Goal: Task Accomplishment & Management: Complete application form

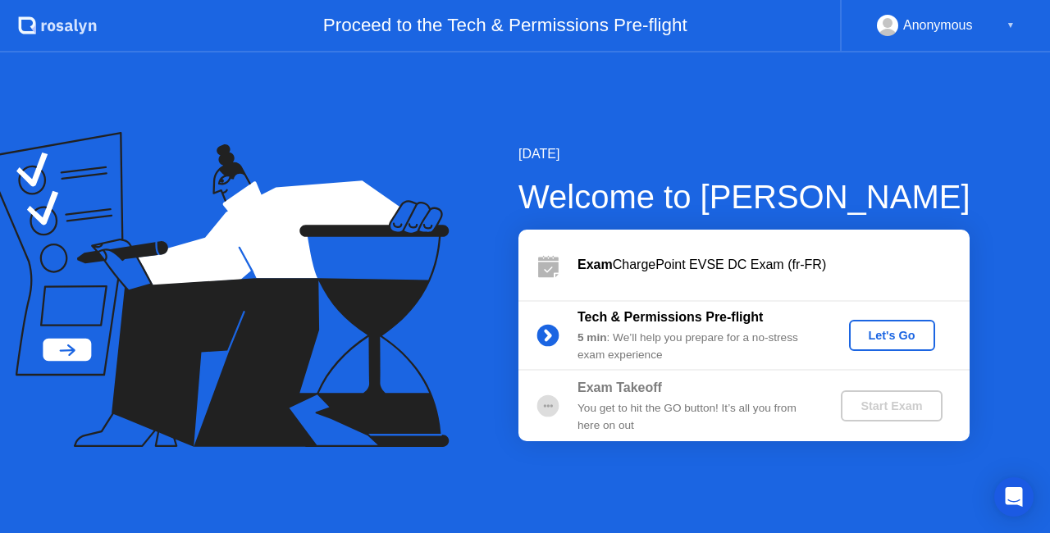
click at [1013, 24] on div "▼" at bounding box center [1010, 25] width 8 height 21
click at [895, 336] on div "Let's Go" at bounding box center [891, 335] width 73 height 13
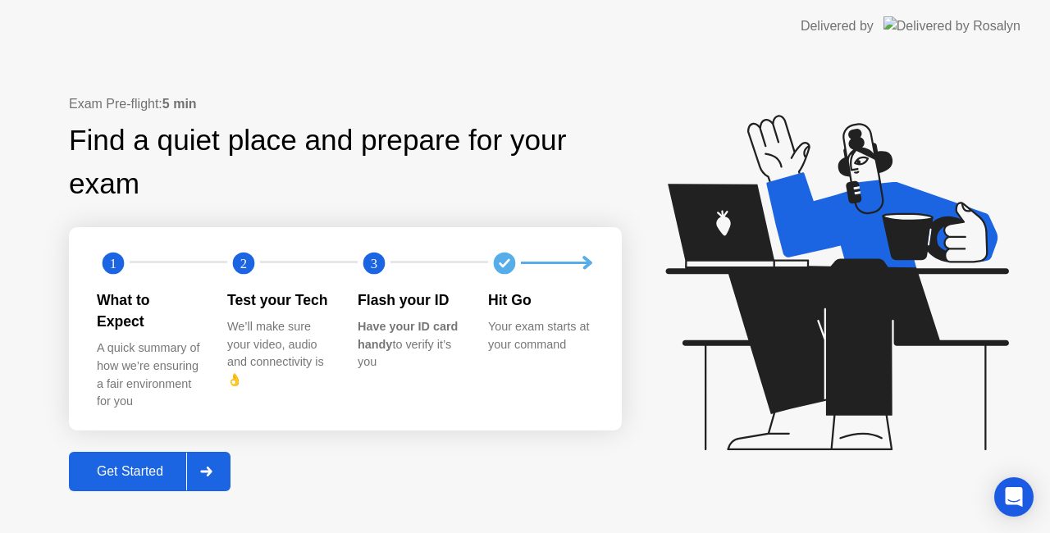
click at [208, 467] on icon at bounding box center [205, 472] width 11 height 10
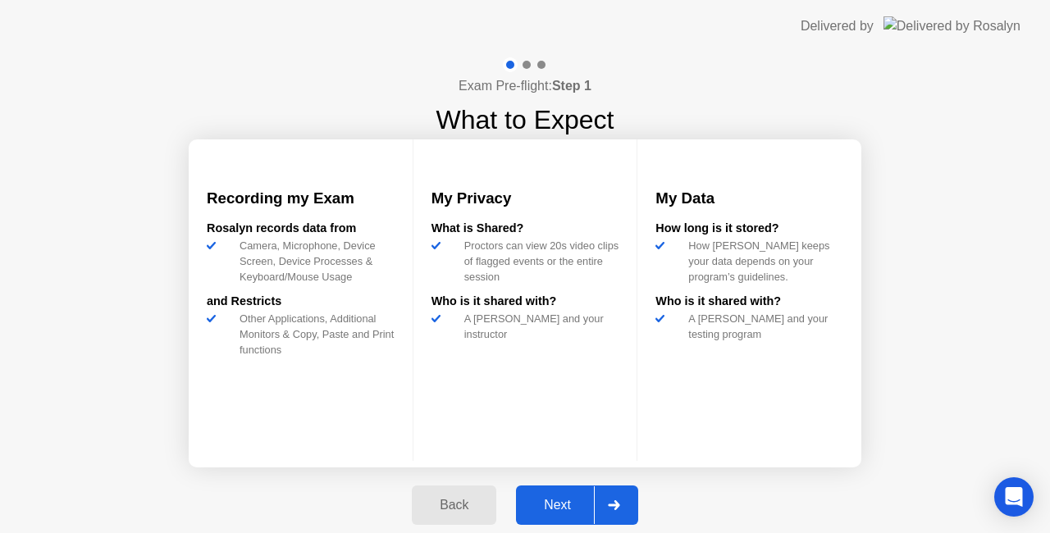
click at [612, 500] on icon at bounding box center [614, 505] width 12 height 10
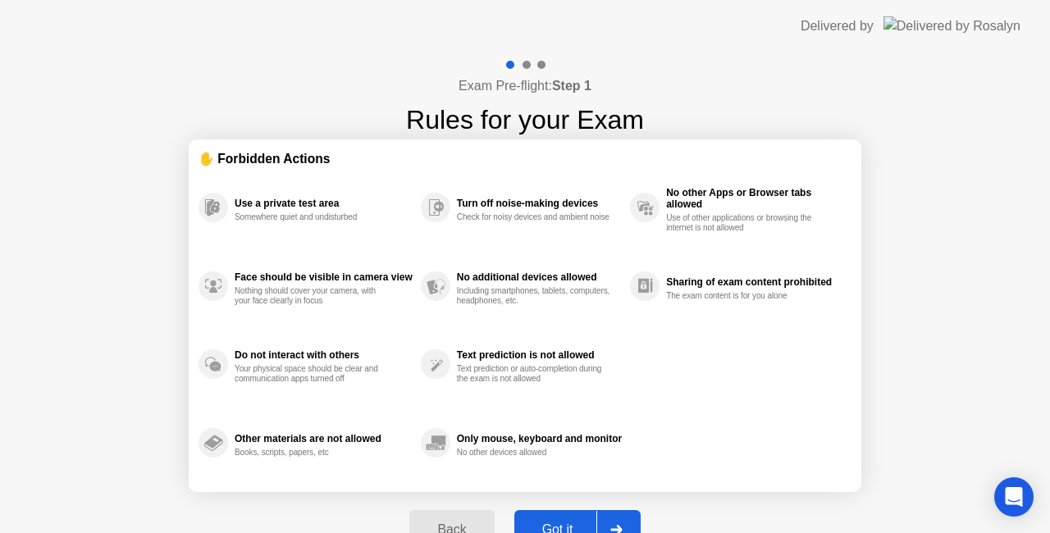
click at [620, 518] on div at bounding box center [615, 530] width 39 height 38
select select "**********"
select select "*******"
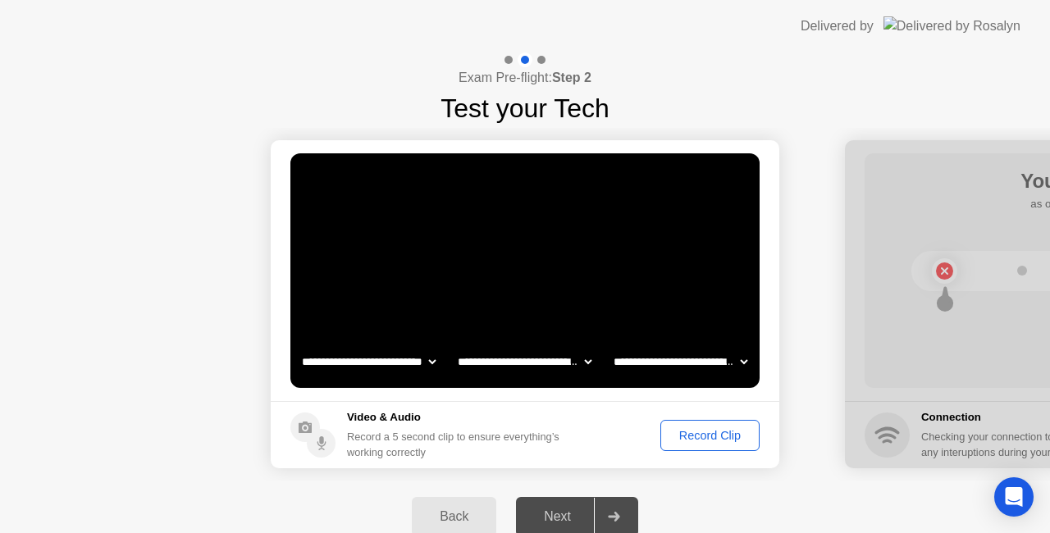
click at [612, 517] on icon at bounding box center [613, 517] width 11 height 10
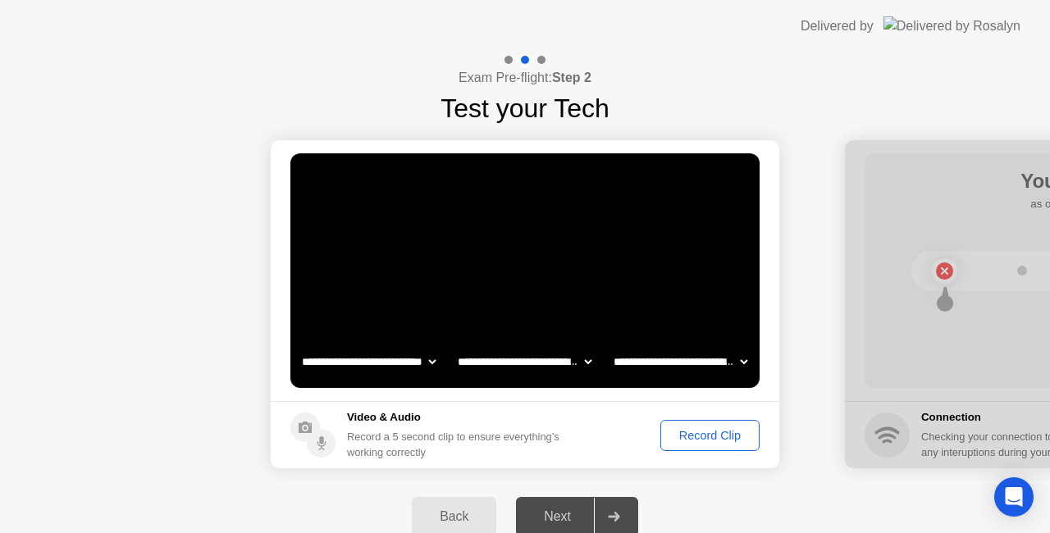
click at [702, 429] on div "Record Clip" at bounding box center [710, 435] width 88 height 13
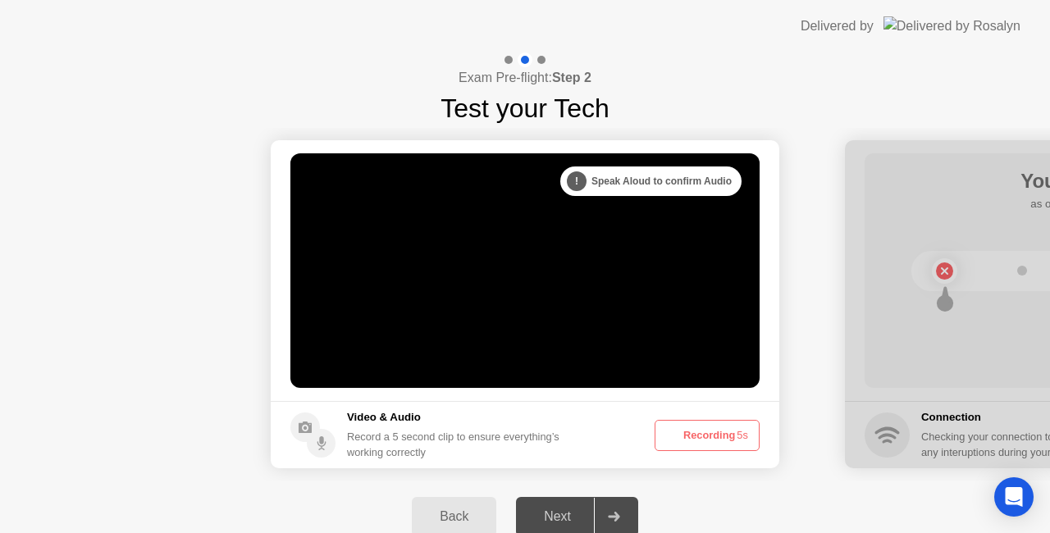
click at [717, 435] on button "Recording 5s" at bounding box center [706, 435] width 105 height 31
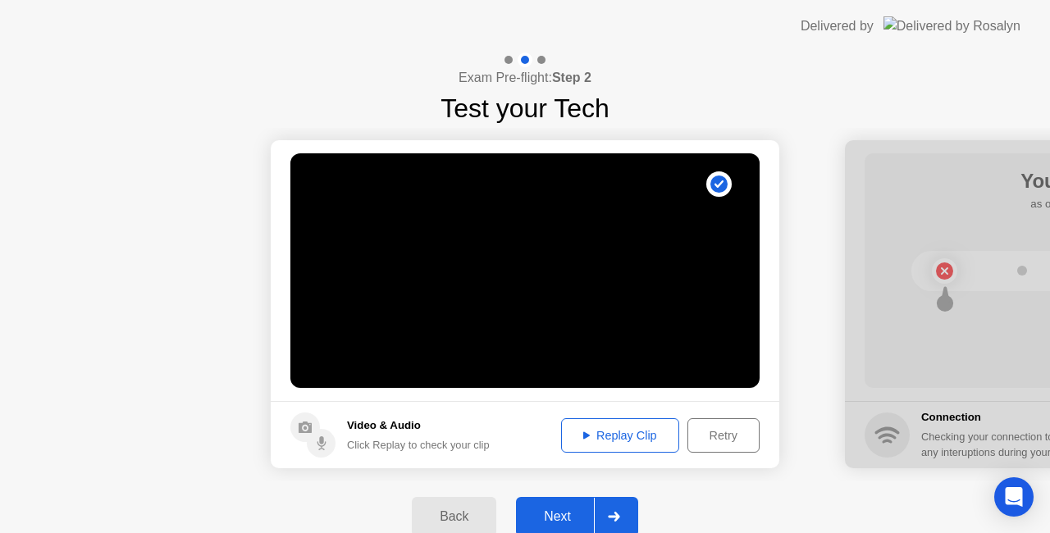
click at [623, 440] on div "Replay Clip" at bounding box center [620, 435] width 107 height 13
click at [616, 517] on icon at bounding box center [613, 517] width 11 height 10
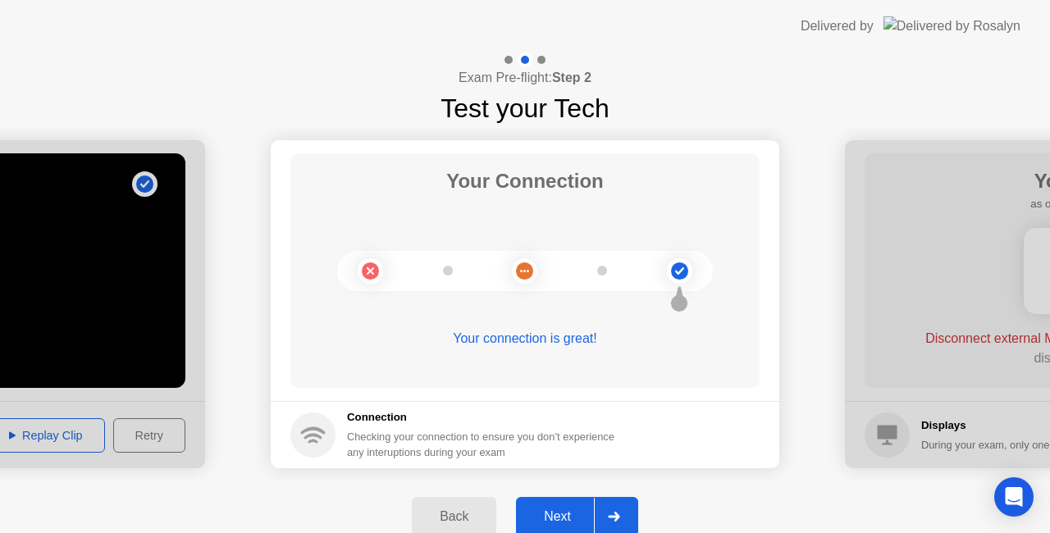
click at [610, 513] on icon at bounding box center [614, 517] width 12 height 10
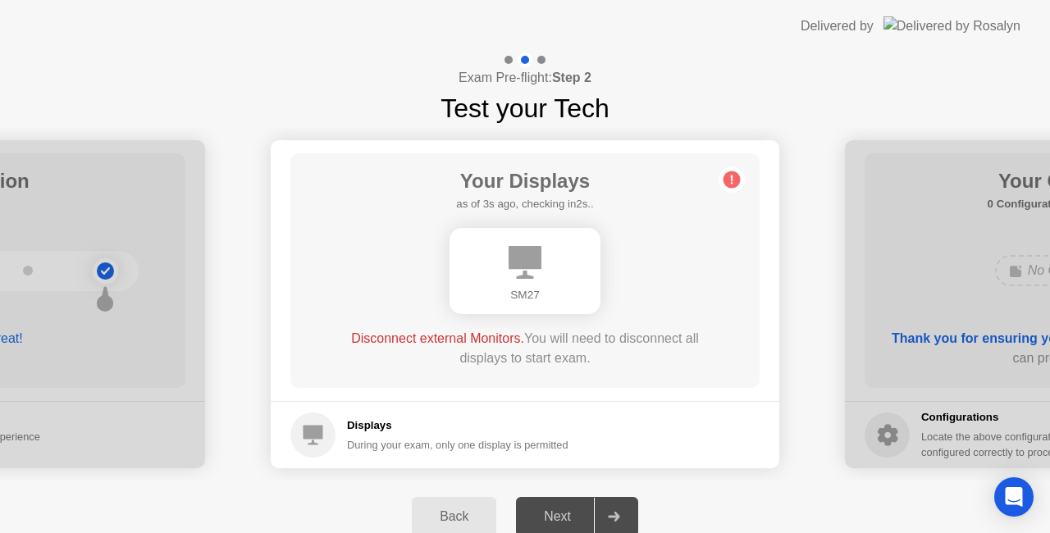
click at [371, 432] on h5 "Displays" at bounding box center [457, 425] width 221 height 16
click at [613, 506] on div at bounding box center [613, 517] width 39 height 38
click at [567, 519] on div "Next" at bounding box center [557, 516] width 73 height 15
click at [612, 520] on icon at bounding box center [614, 517] width 12 height 10
click at [535, 365] on div "Disconnect external Monitors. You will need to disconnect all displays to start…" at bounding box center [525, 348] width 376 height 39
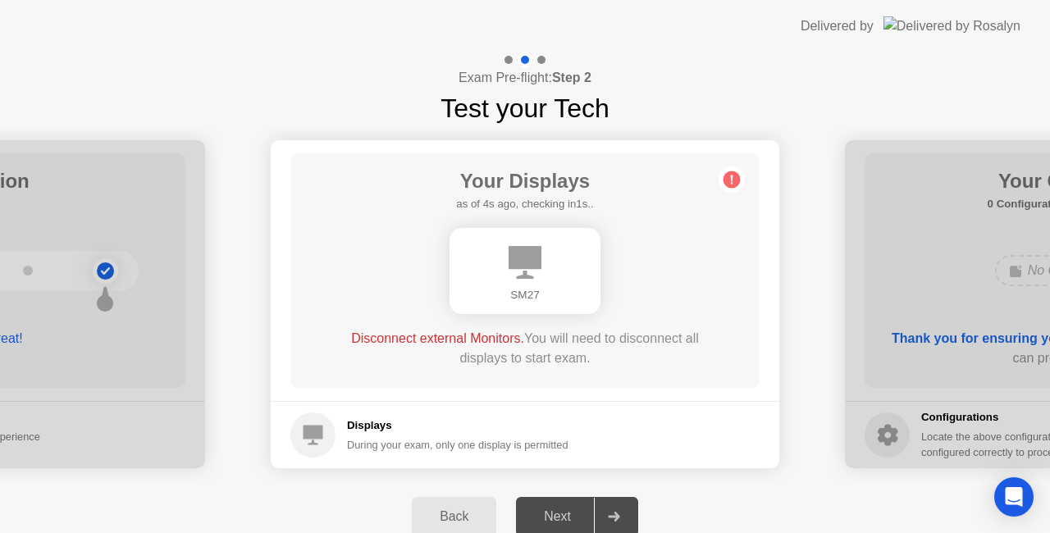
click at [329, 432] on circle at bounding box center [312, 434] width 45 height 45
click at [539, 271] on icon at bounding box center [524, 262] width 33 height 33
click at [538, 271] on icon at bounding box center [524, 262] width 33 height 33
drag, startPoint x: 954, startPoint y: 296, endPoint x: 809, endPoint y: 271, distance: 146.5
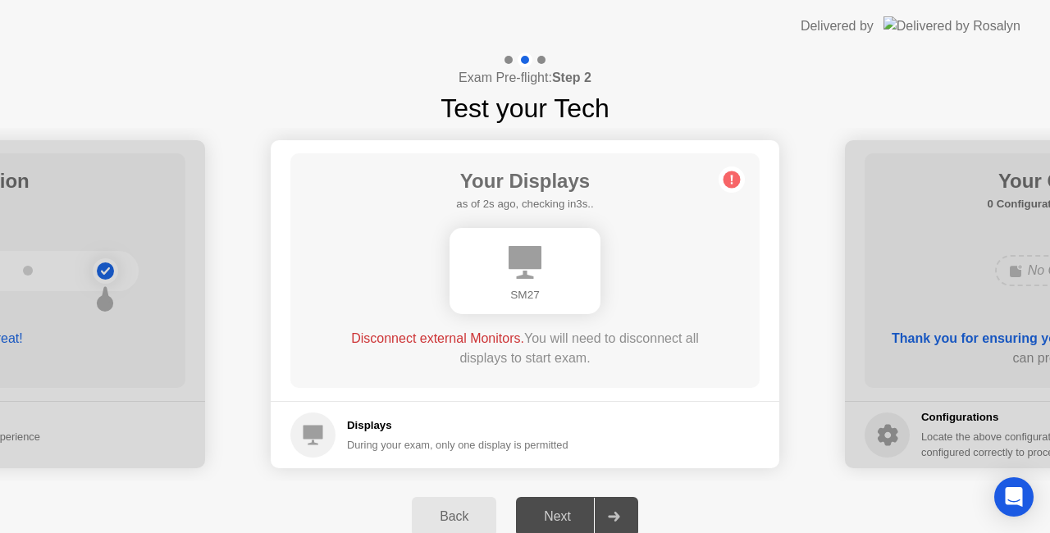
click at [613, 513] on icon at bounding box center [614, 517] width 12 height 10
click at [453, 524] on div "Back" at bounding box center [454, 516] width 75 height 15
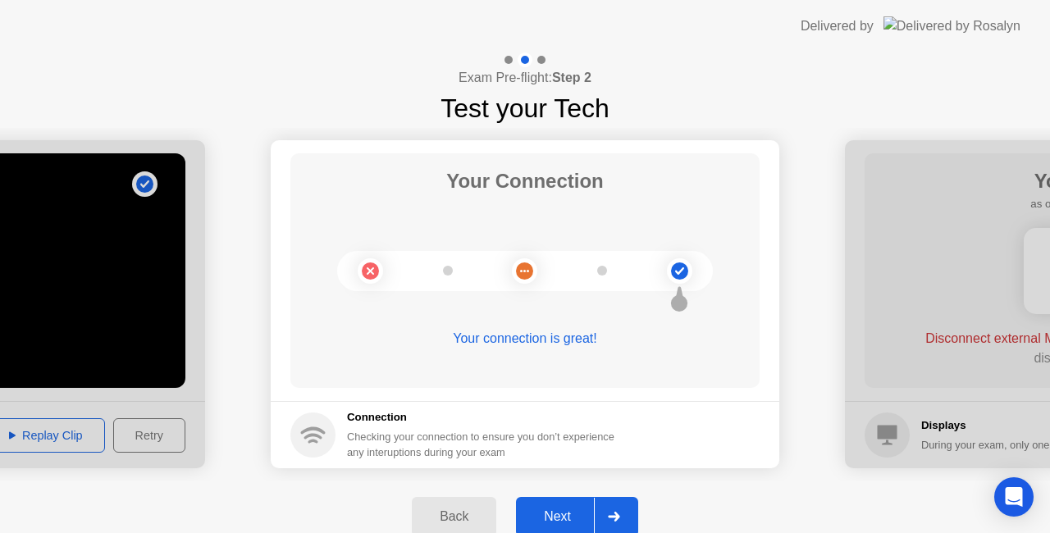
click at [577, 518] on div "Next" at bounding box center [557, 516] width 73 height 15
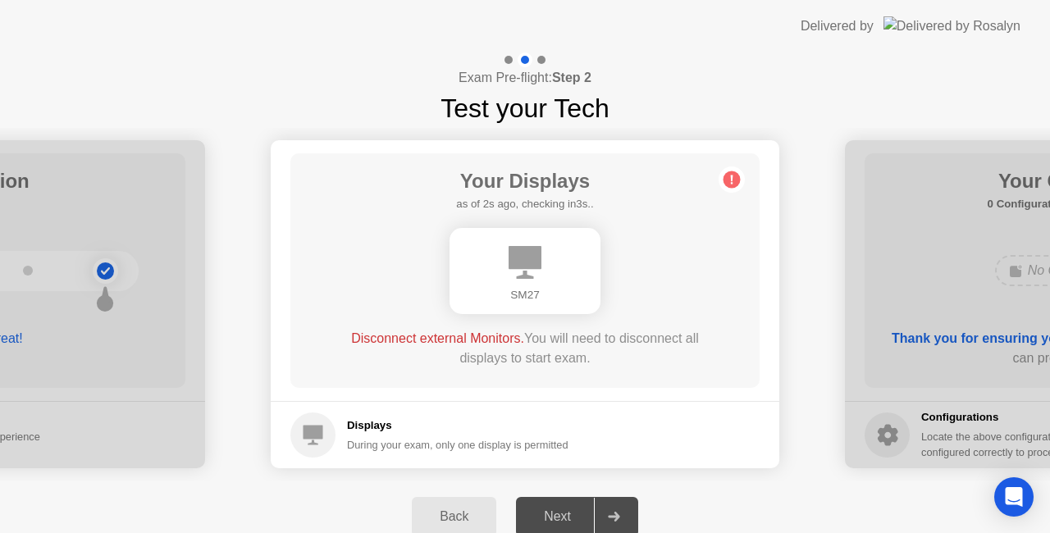
click at [577, 518] on div "Next" at bounding box center [557, 516] width 73 height 15
click at [610, 518] on icon at bounding box center [614, 517] width 12 height 10
click at [543, 284] on div "SM27" at bounding box center [524, 271] width 151 height 86
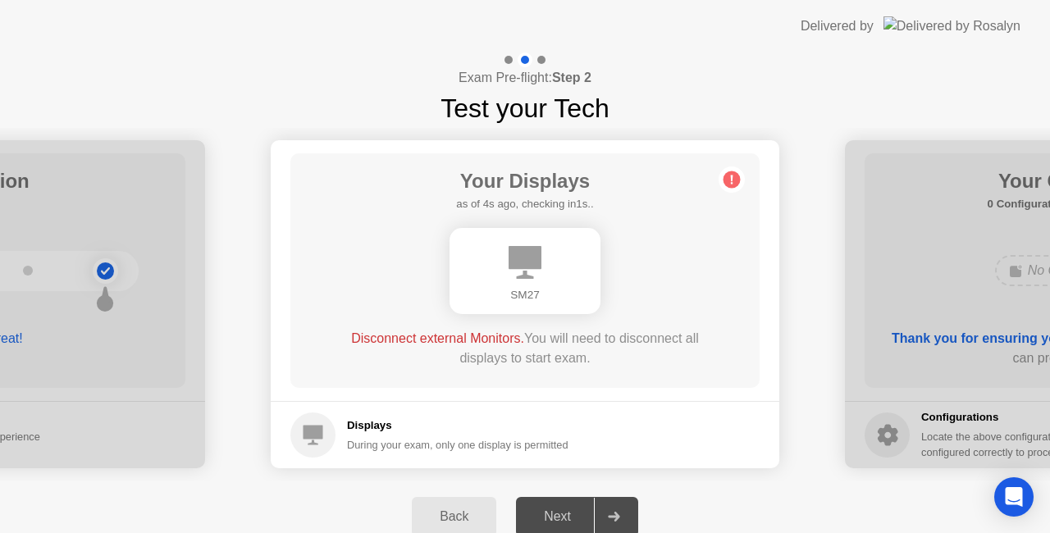
click at [543, 284] on div "SM27" at bounding box center [524, 271] width 151 height 86
click at [453, 343] on span "Disconnect external Monitors." at bounding box center [437, 338] width 173 height 14
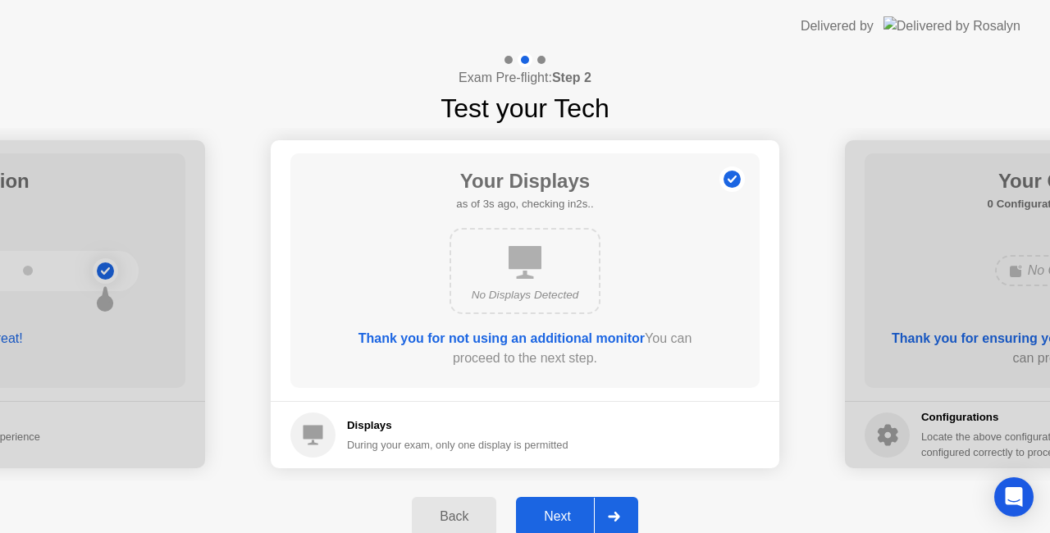
click at [604, 515] on div at bounding box center [613, 517] width 39 height 38
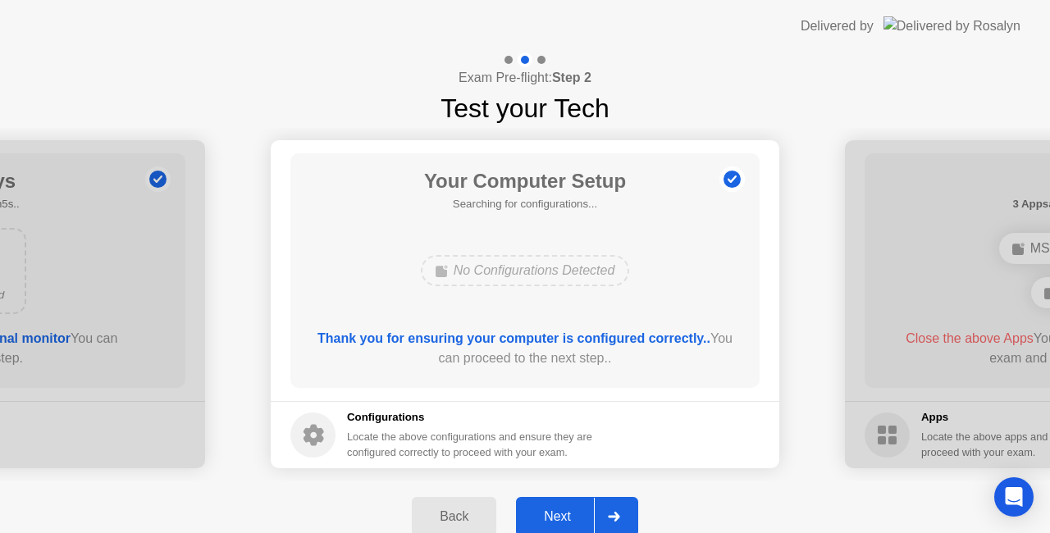
click at [622, 513] on div at bounding box center [613, 517] width 39 height 38
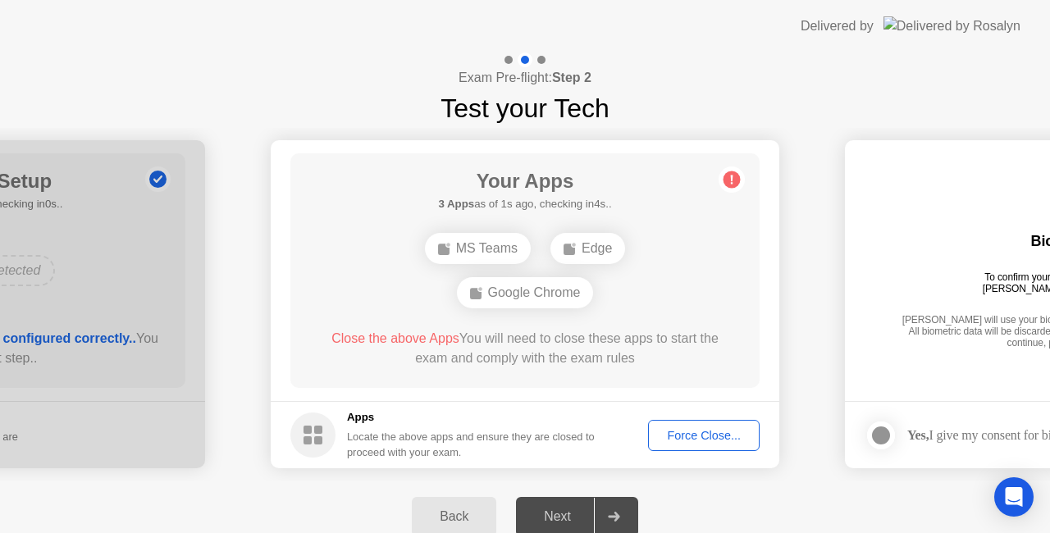
click at [531, 297] on div "Google Chrome" at bounding box center [525, 292] width 137 height 31
click at [518, 292] on div "Google Chrome" at bounding box center [525, 292] width 137 height 31
click at [481, 240] on div "MS Teams" at bounding box center [478, 248] width 106 height 31
click at [589, 245] on div "Edge" at bounding box center [587, 248] width 75 height 31
click at [531, 295] on div "Google Chrome" at bounding box center [525, 292] width 137 height 31
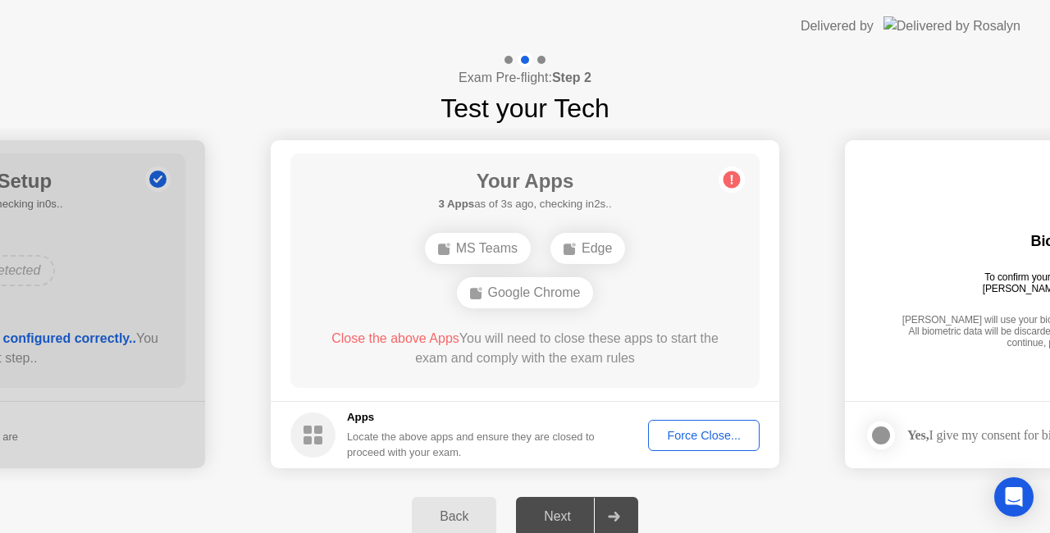
click at [613, 513] on icon at bounding box center [614, 517] width 12 height 10
click at [706, 429] on div "Force Close..." at bounding box center [704, 435] width 100 height 13
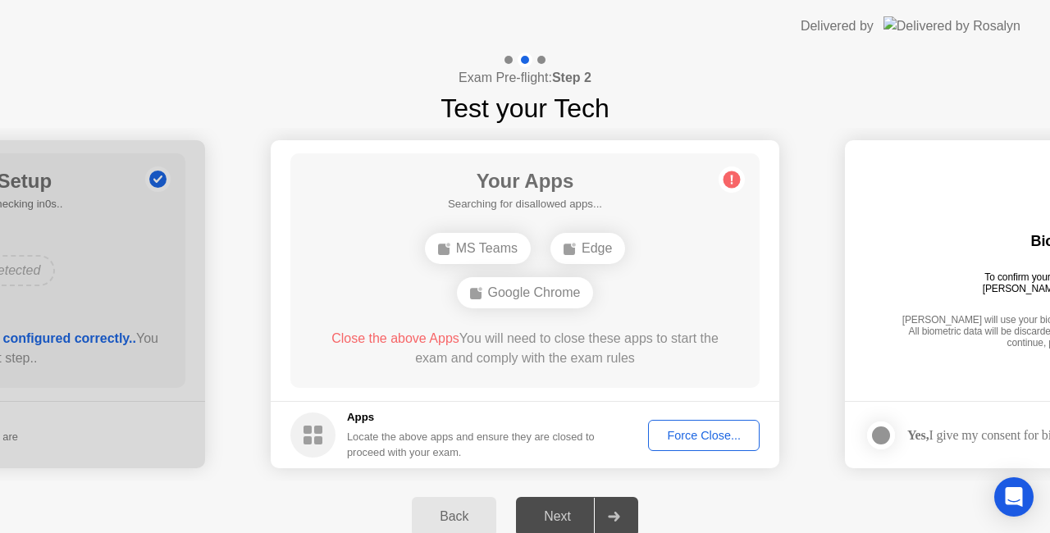
click at [690, 433] on div "Force Close..." at bounding box center [704, 435] width 100 height 13
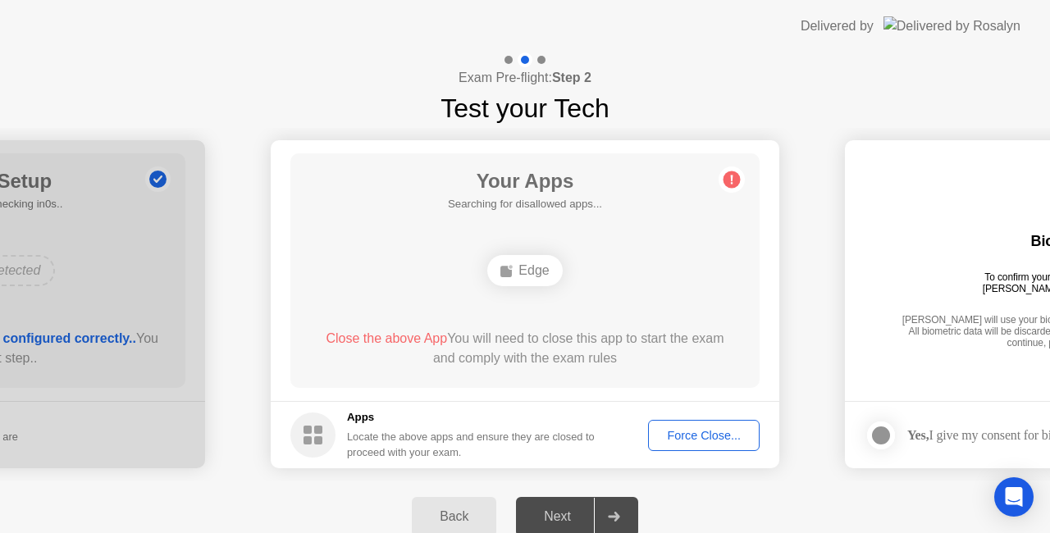
click at [700, 435] on div "Force Close..." at bounding box center [704, 435] width 100 height 13
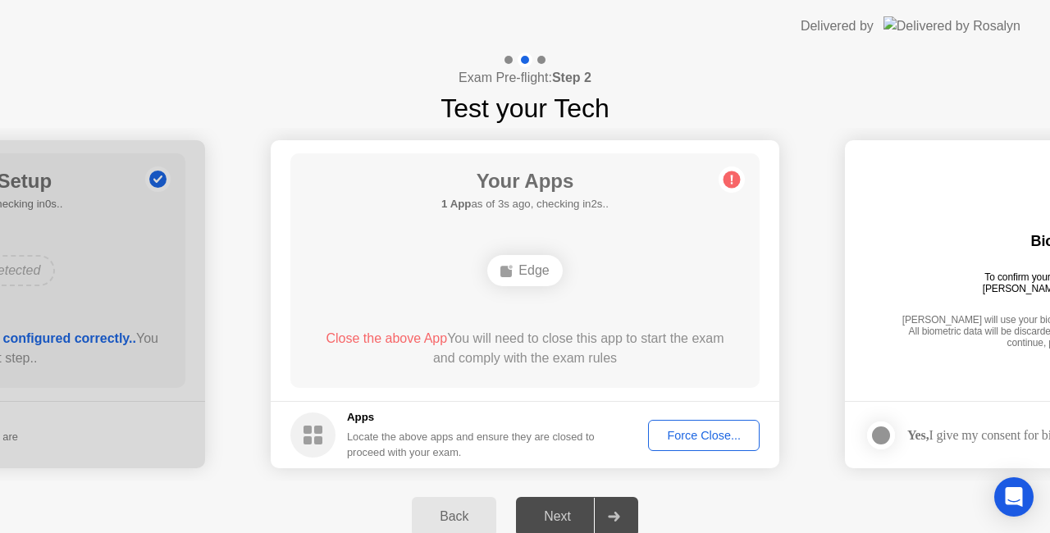
click at [612, 513] on icon at bounding box center [614, 517] width 12 height 10
click at [708, 425] on button "Force Close..." at bounding box center [704, 435] width 112 height 31
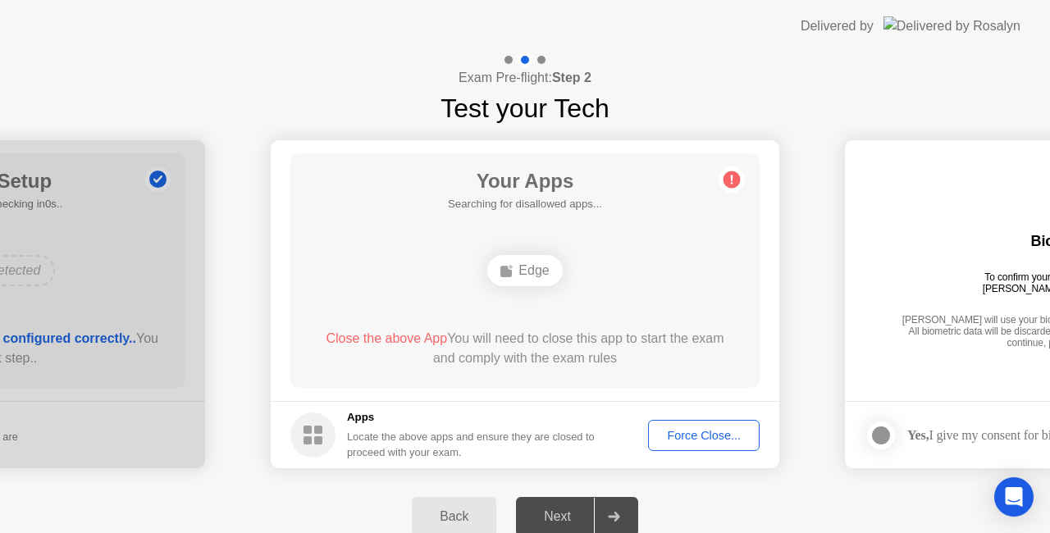
click at [517, 269] on div "Edge" at bounding box center [524, 270] width 75 height 31
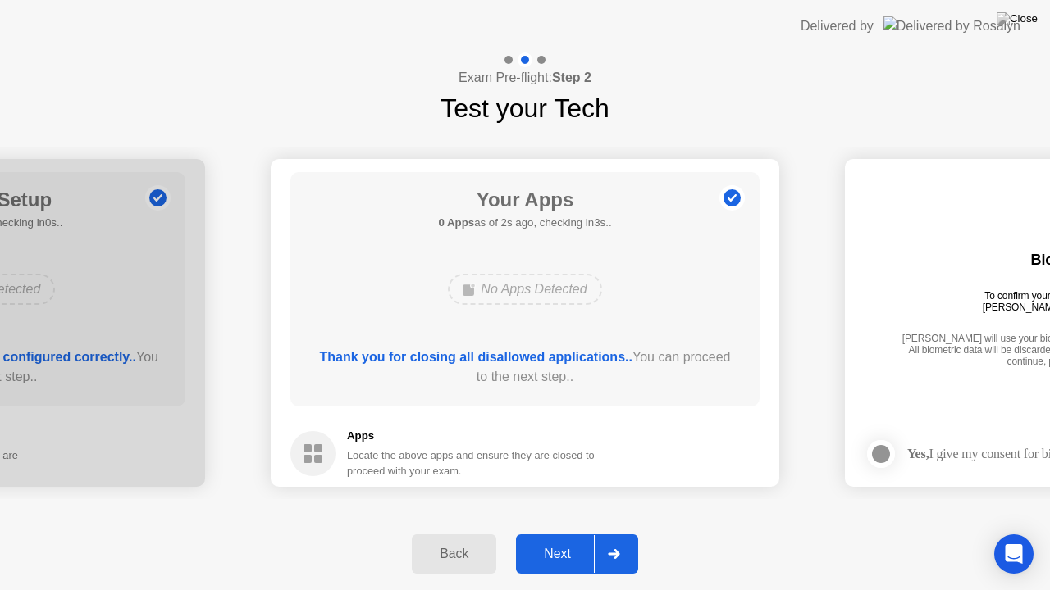
click at [622, 532] on div at bounding box center [613, 554] width 39 height 38
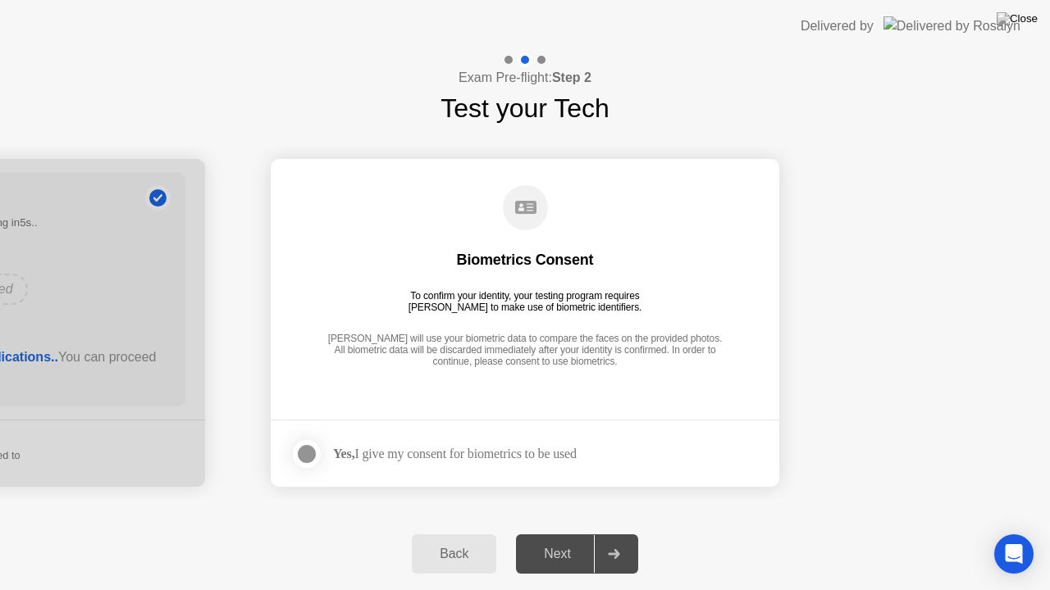
drag, startPoint x: 286, startPoint y: 443, endPoint x: 297, endPoint y: 455, distance: 16.3
click at [295, 453] on footer "Yes, I give my consent for biometrics to be used" at bounding box center [525, 453] width 508 height 67
click at [300, 454] on div at bounding box center [307, 454] width 20 height 20
click at [615, 532] on icon at bounding box center [613, 554] width 11 height 10
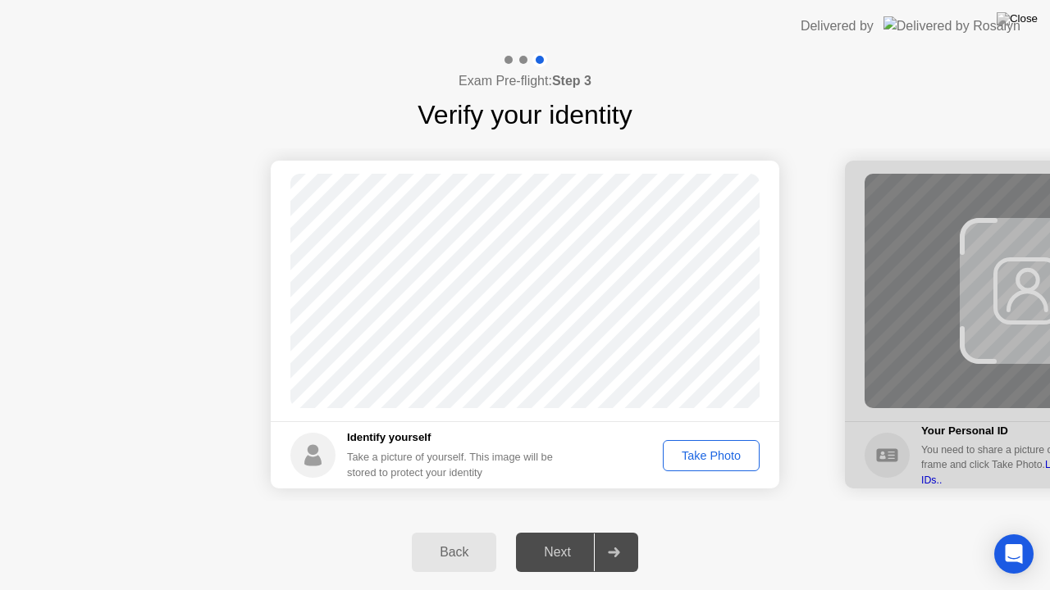
click at [712, 455] on div "Take Photo" at bounding box center [710, 455] width 85 height 13
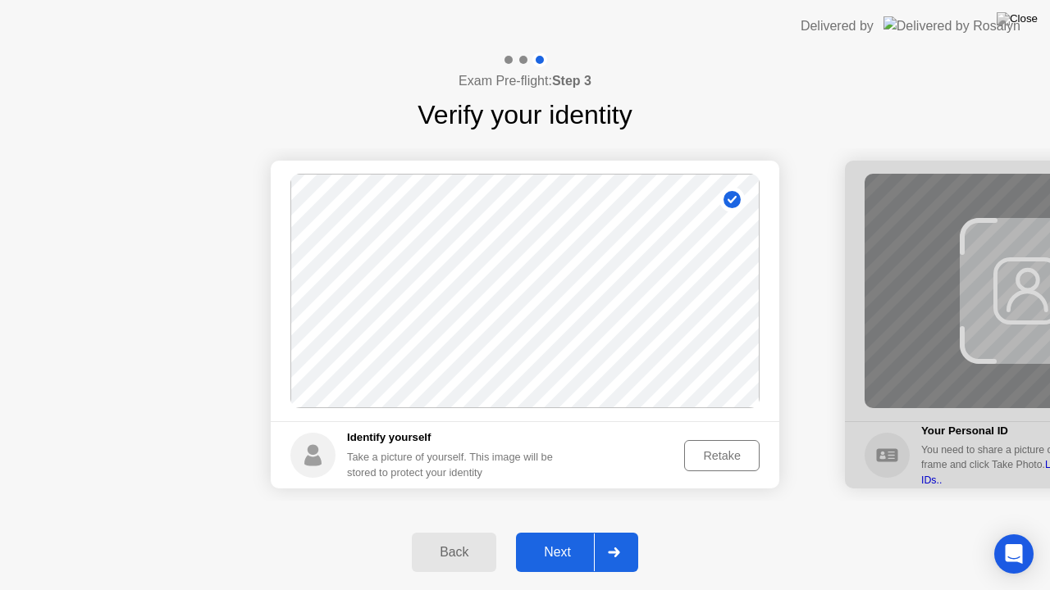
click at [622, 532] on div at bounding box center [613, 553] width 39 height 38
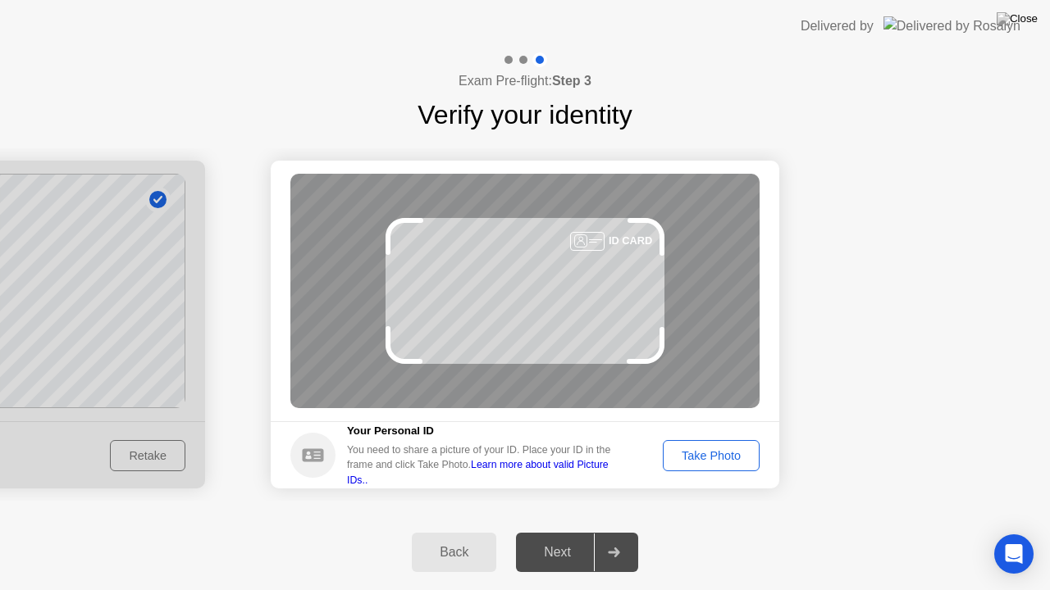
click at [726, 449] on div "Take Photo" at bounding box center [710, 455] width 85 height 13
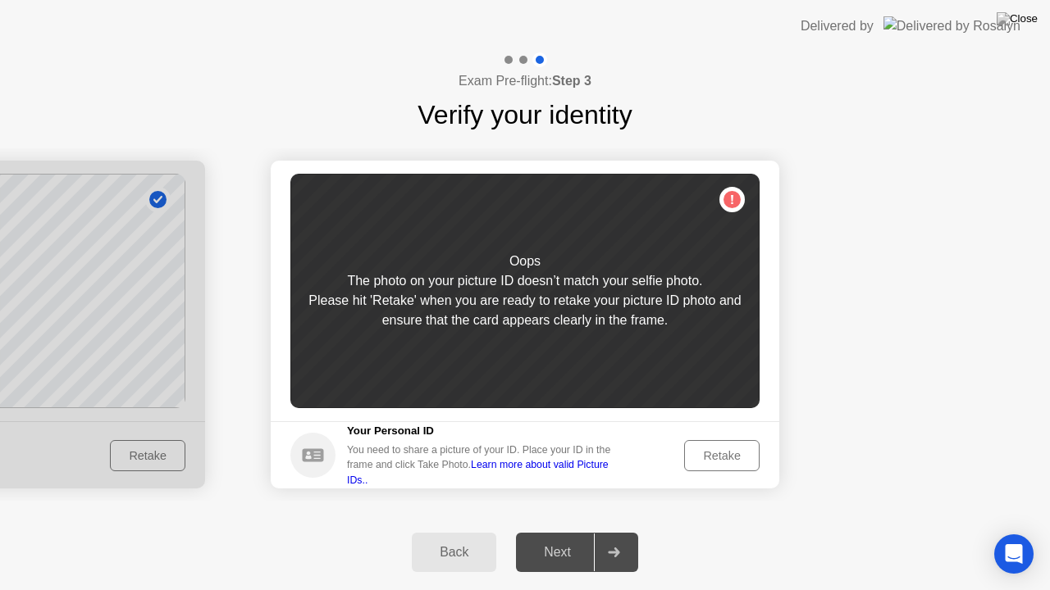
click at [743, 457] on div "Retake" at bounding box center [722, 455] width 64 height 13
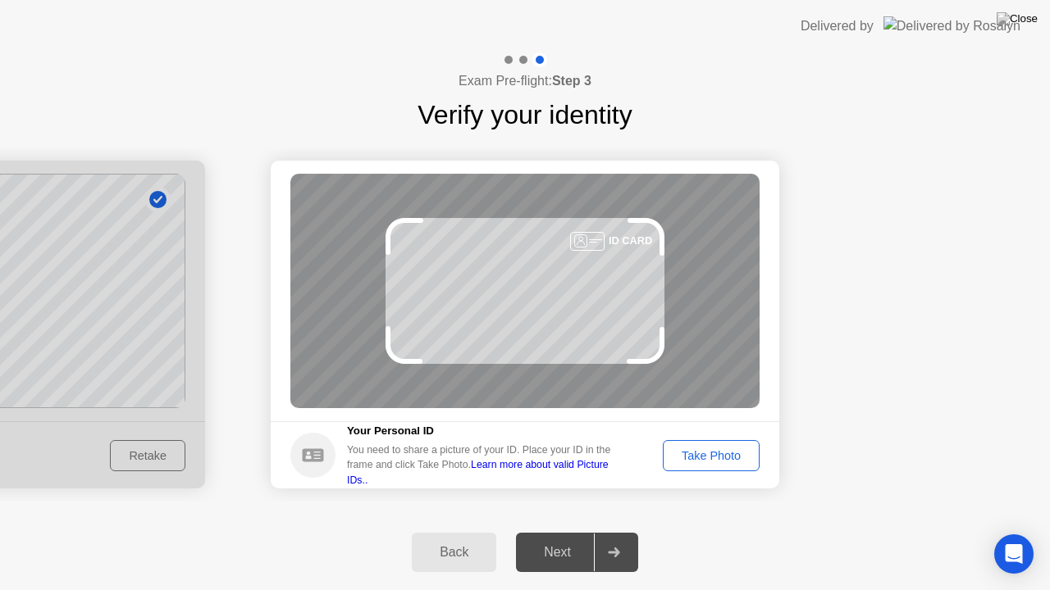
click at [743, 457] on div "Take Photo" at bounding box center [710, 455] width 85 height 13
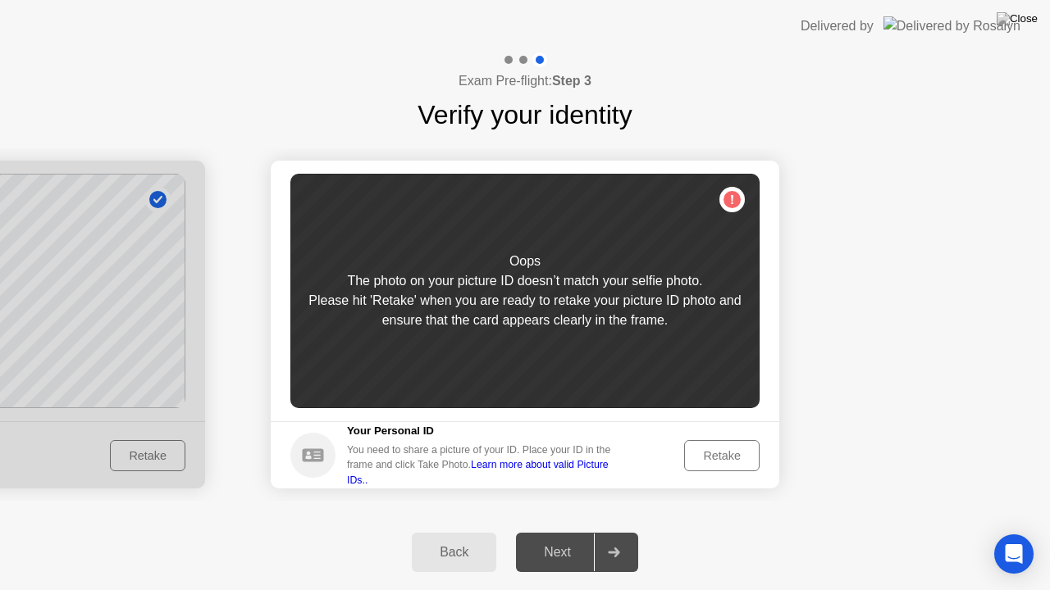
click at [733, 457] on div "Retake" at bounding box center [722, 455] width 64 height 13
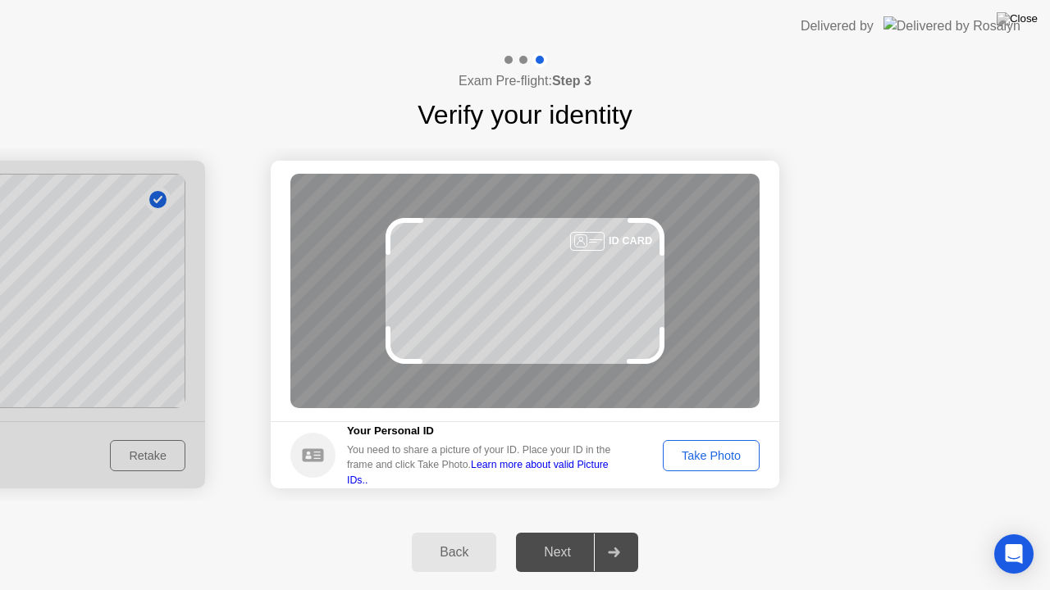
click at [733, 457] on div "Take Photo" at bounding box center [710, 455] width 85 height 13
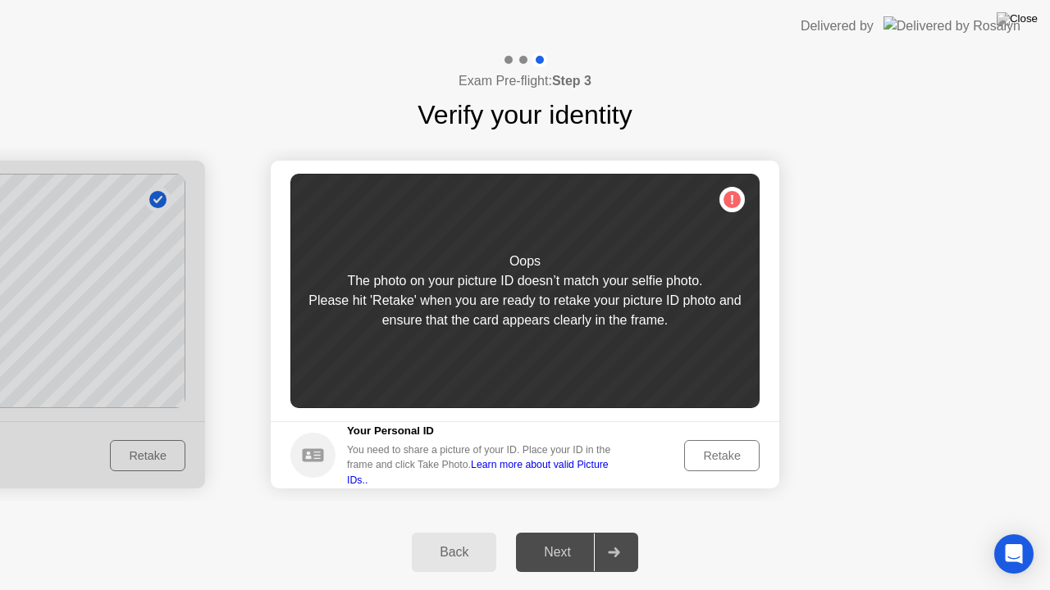
click at [730, 444] on button "Retake" at bounding box center [721, 455] width 75 height 31
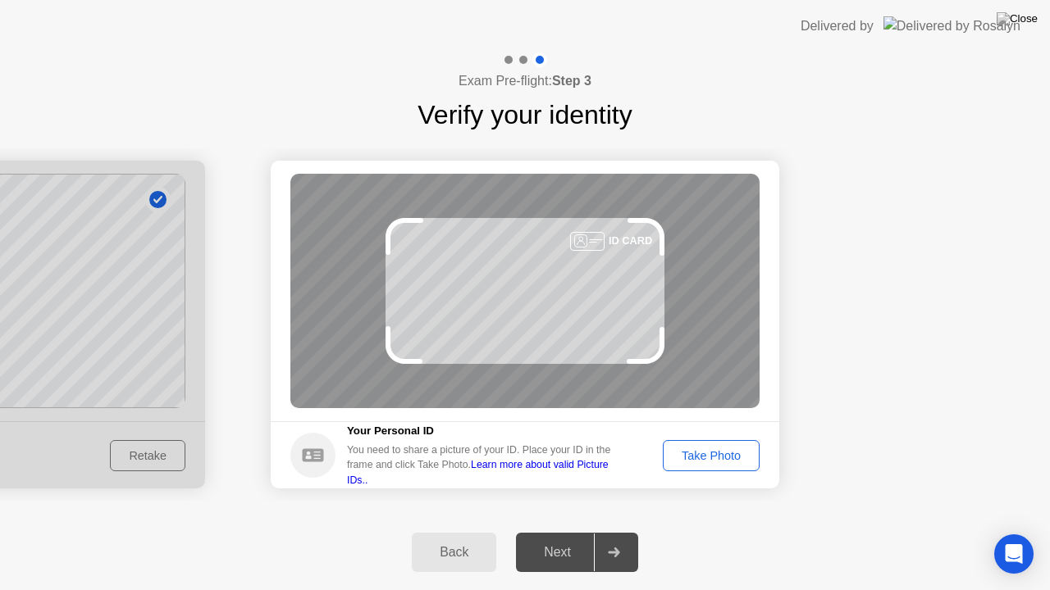
click at [694, 449] on div "Take Photo" at bounding box center [710, 455] width 85 height 13
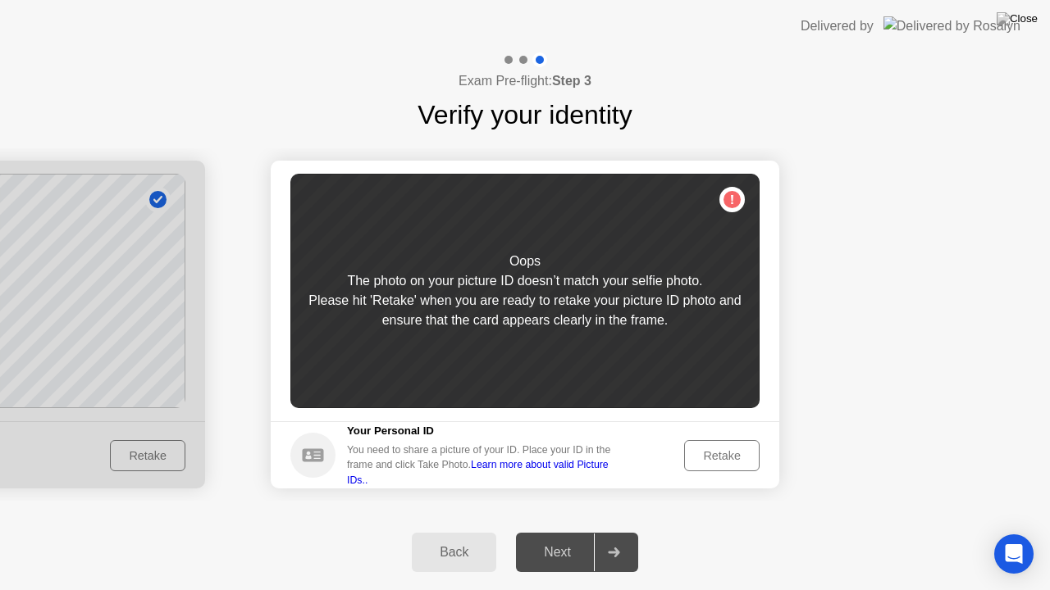
click at [733, 449] on div "Retake" at bounding box center [722, 455] width 64 height 13
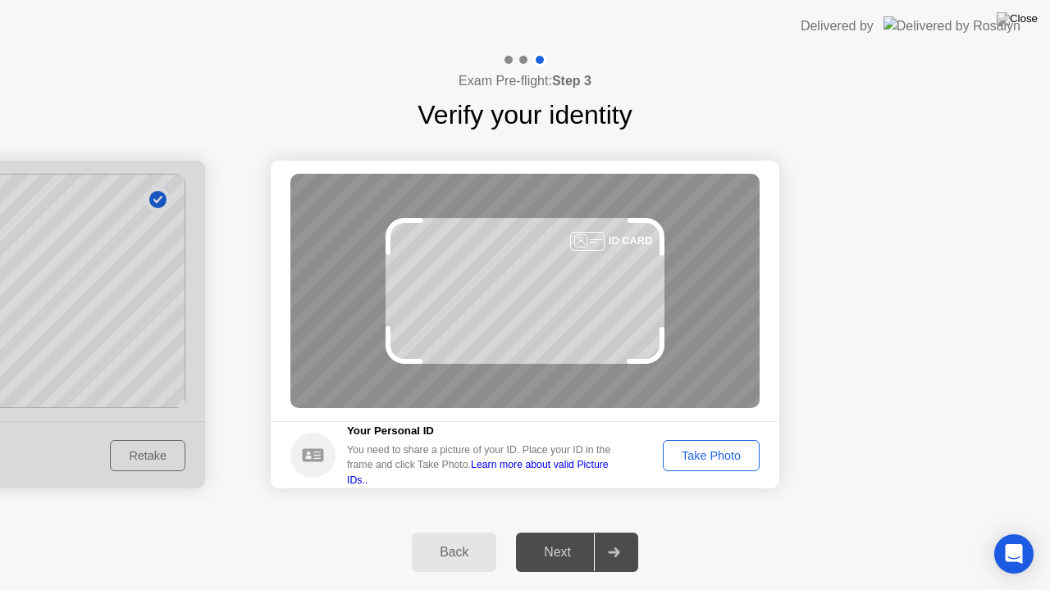
click at [569, 472] on link "Learn more about valid Picture IDs.." at bounding box center [478, 472] width 262 height 26
click at [715, 451] on div "Take Photo" at bounding box center [710, 455] width 85 height 13
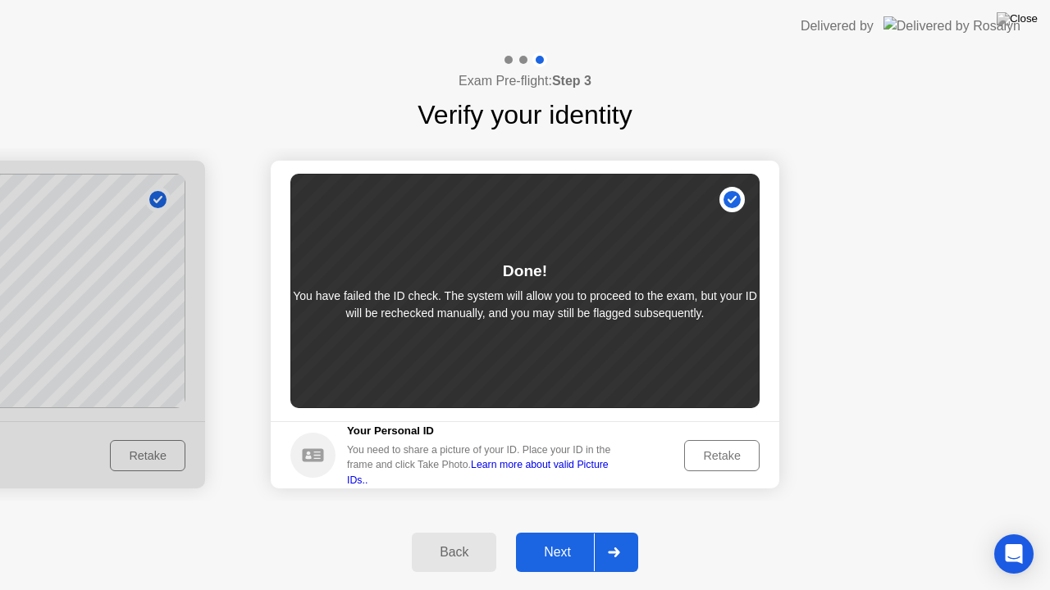
click at [600, 532] on div at bounding box center [613, 553] width 39 height 38
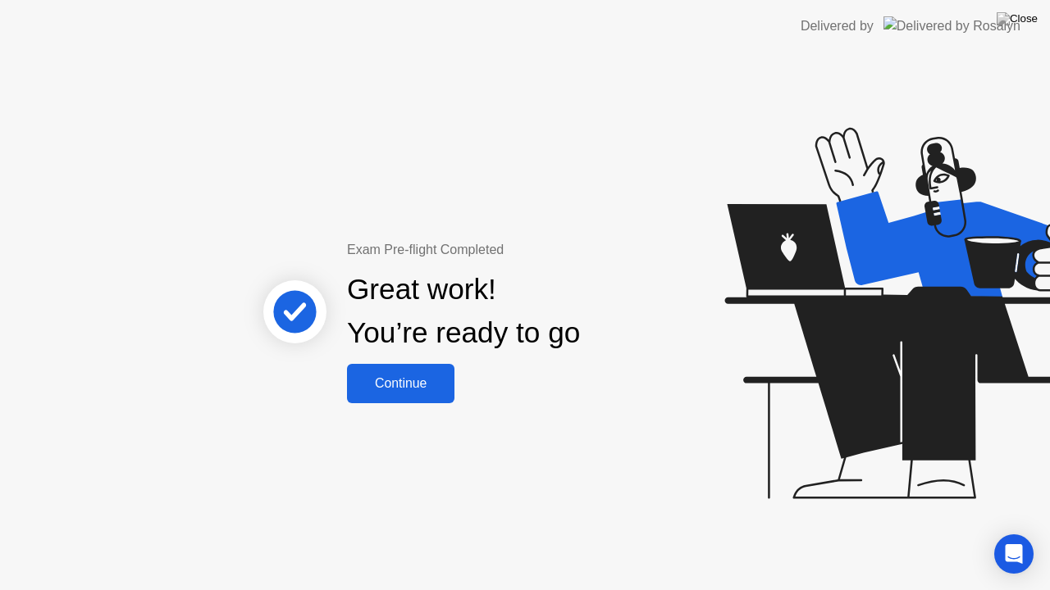
click at [430, 385] on div "Continue" at bounding box center [401, 383] width 98 height 15
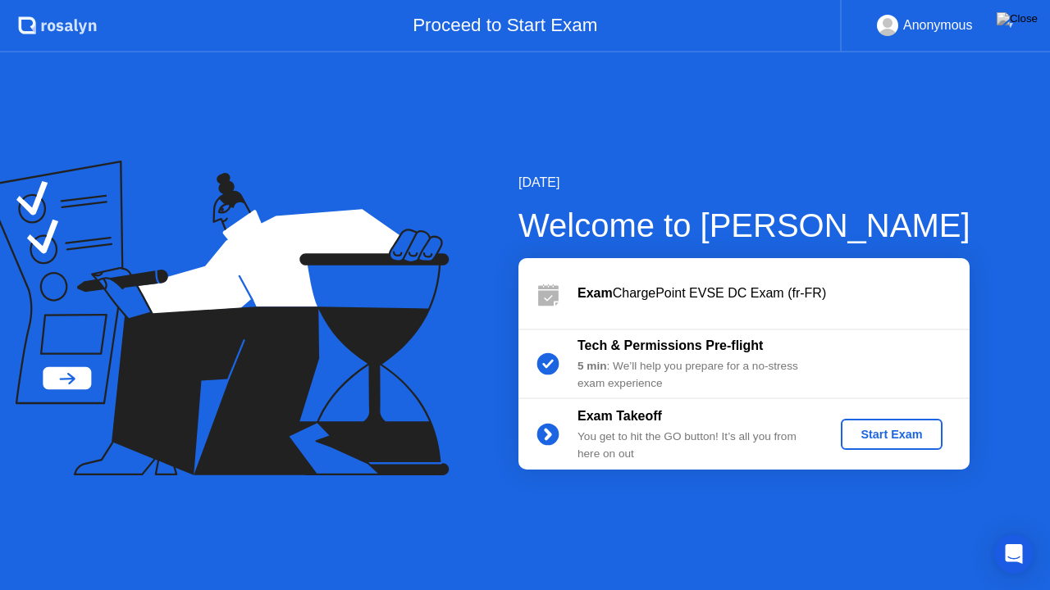
click at [894, 433] on div "Start Exam" at bounding box center [891, 434] width 88 height 13
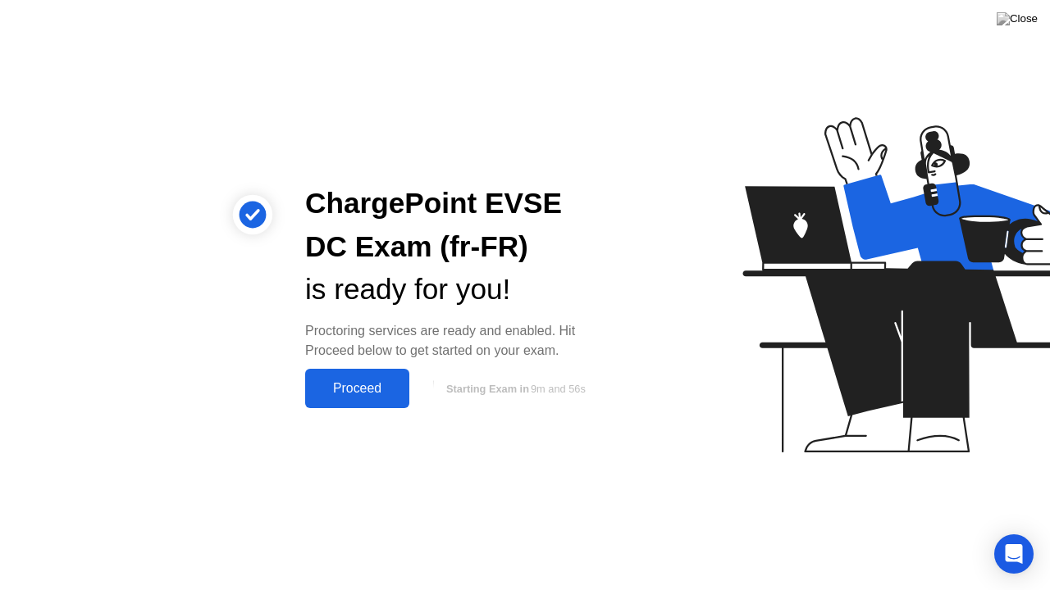
click at [374, 385] on div "Proceed" at bounding box center [357, 388] width 94 height 15
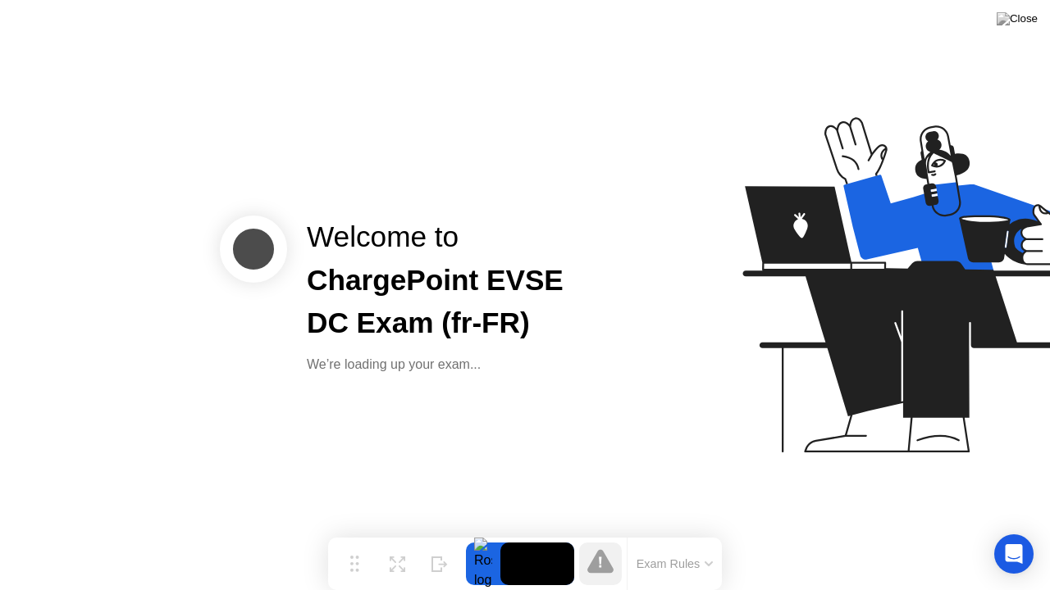
click at [711, 532] on icon at bounding box center [708, 564] width 7 height 3
